Goal: Task Accomplishment & Management: Manage account settings

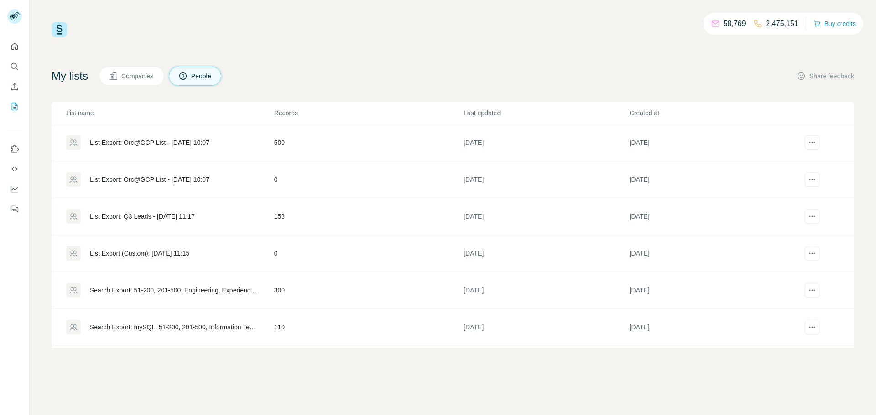
click at [182, 141] on div "List Export: Orc@GCP List - [DATE] 10:07" at bounding box center [149, 142] width 119 height 9
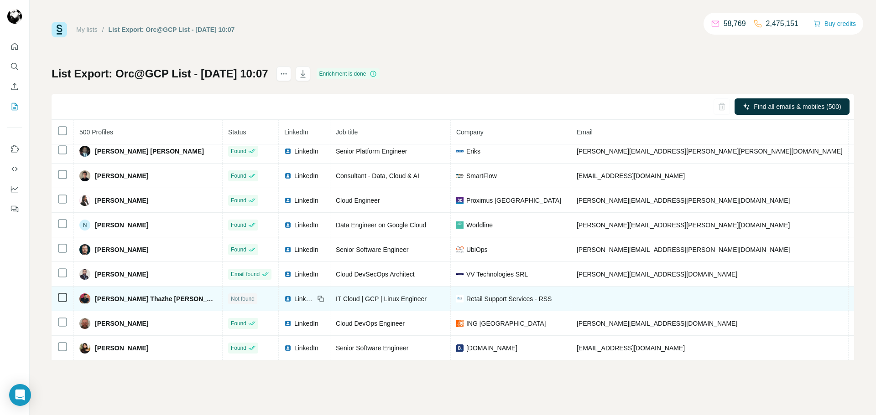
scroll to position [392, 0]
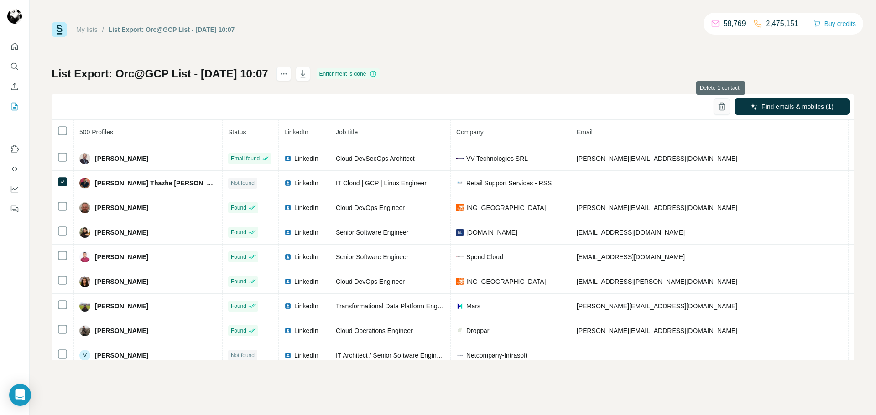
click at [723, 107] on icon "button" at bounding box center [721, 106] width 9 height 9
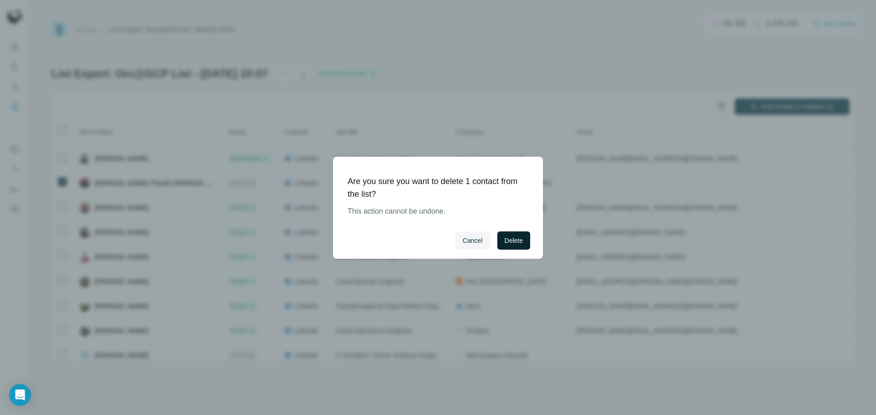
click at [506, 242] on span "Delete" at bounding box center [513, 240] width 18 height 9
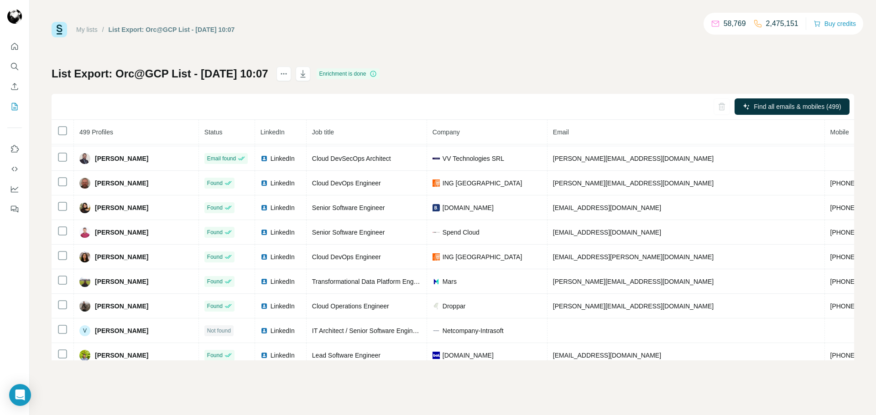
drag, startPoint x: 327, startPoint y: 75, endPoint x: 436, endPoint y: 33, distance: 117.8
click at [436, 33] on div "My lists / List Export: Orc@GCP List - [DATE] 10:07 58,769 2,475,151 Buy credit…" at bounding box center [453, 191] width 802 height 339
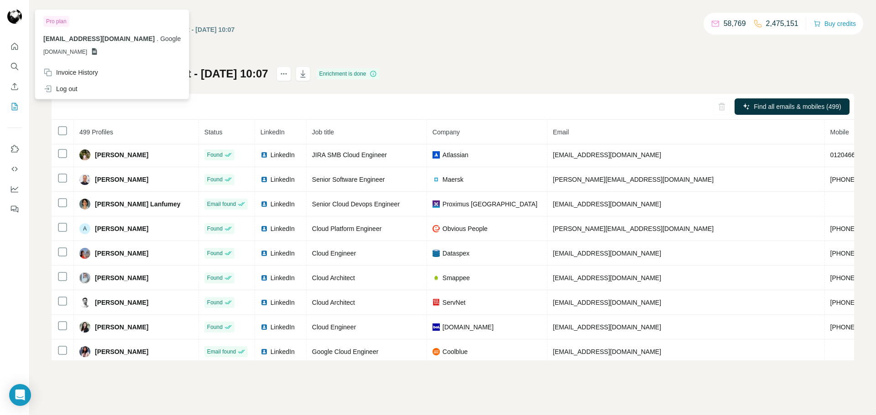
click at [16, 18] on img at bounding box center [14, 16] width 15 height 15
click at [11, 43] on icon "Quick start" at bounding box center [14, 46] width 9 height 9
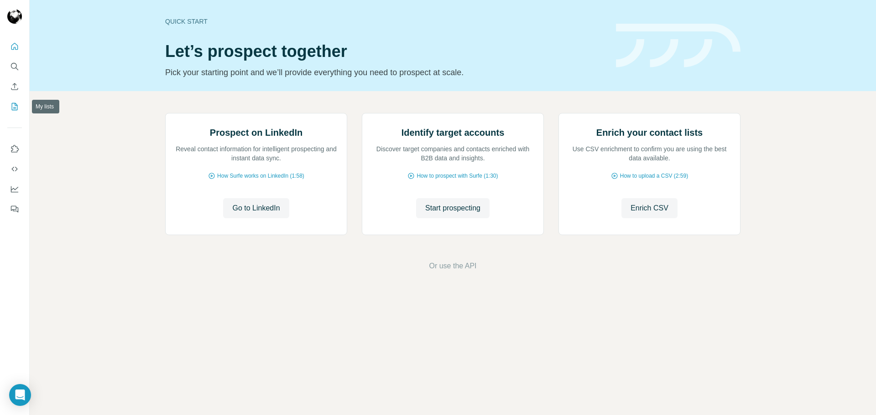
click at [9, 104] on button "My lists" at bounding box center [14, 107] width 15 height 16
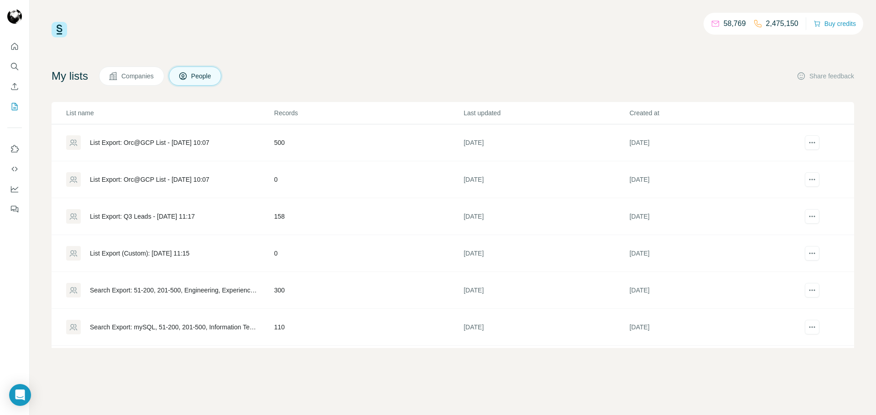
click at [178, 143] on div "List Export: Orc@GCP List - [DATE] 10:07" at bounding box center [149, 142] width 119 height 9
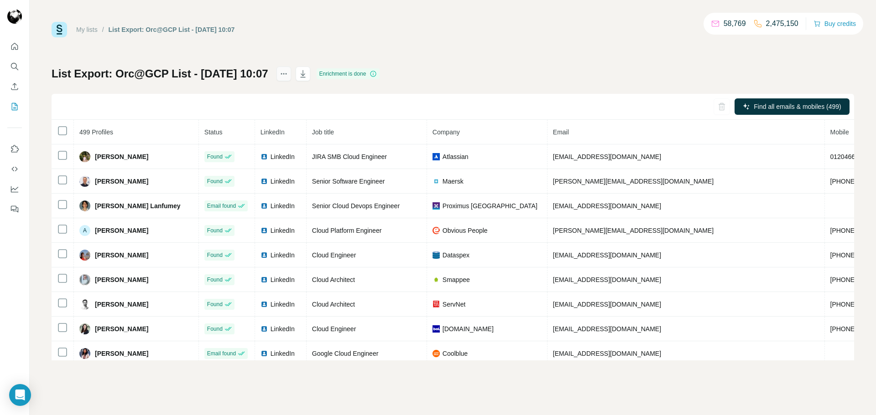
click at [288, 71] on icon "actions" at bounding box center [283, 73] width 9 height 9
click at [332, 38] on div "My lists / List Export: Orc@GCP List - [DATE] 10:07 58,769 2,475,150 Buy credit…" at bounding box center [453, 191] width 802 height 339
click at [307, 76] on icon "button" at bounding box center [302, 73] width 9 height 9
click at [723, 111] on button "button" at bounding box center [721, 107] width 16 height 16
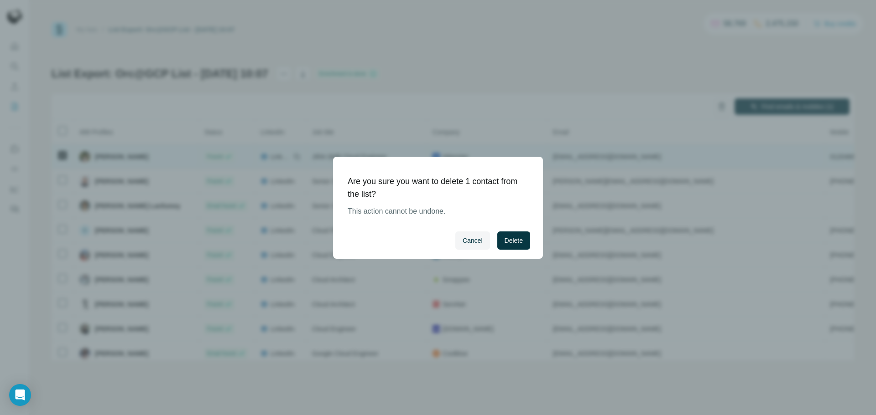
click at [517, 238] on span "Delete" at bounding box center [513, 240] width 18 height 9
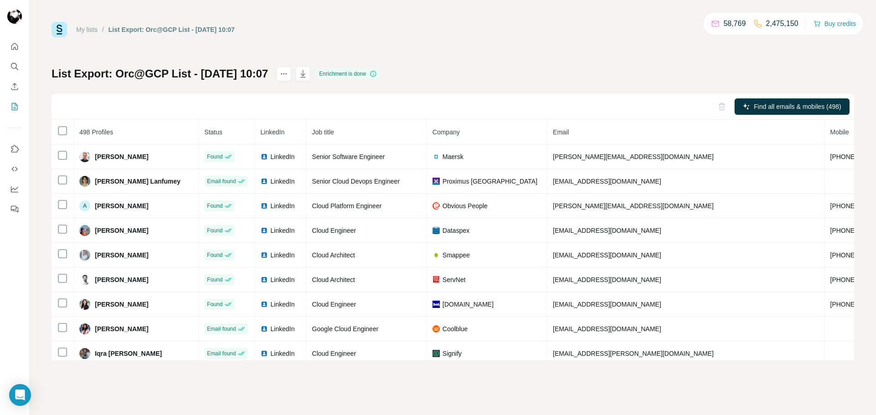
scroll to position [464, 0]
